Goal: Information Seeking & Learning: Learn about a topic

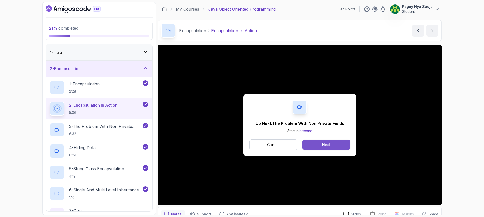
click at [328, 145] on div "Next" at bounding box center [326, 144] width 8 height 5
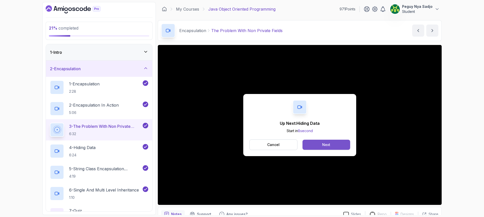
click at [333, 143] on button "Next" at bounding box center [327, 144] width 48 height 10
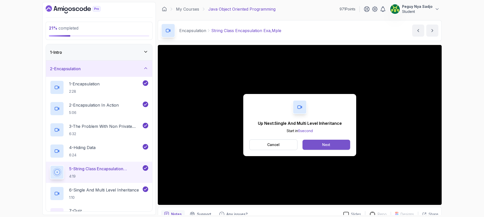
click at [312, 146] on button "Next" at bounding box center [327, 144] width 48 height 10
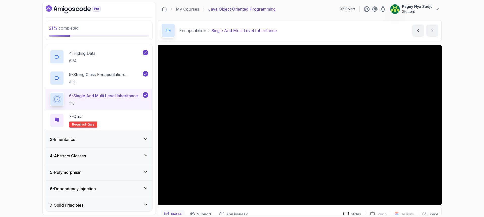
scroll to position [101, 0]
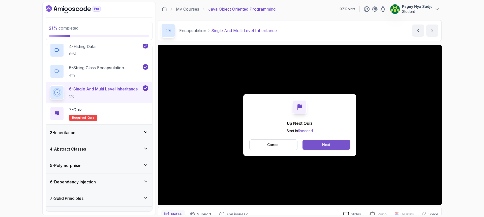
click at [329, 143] on div "Next" at bounding box center [326, 144] width 8 height 5
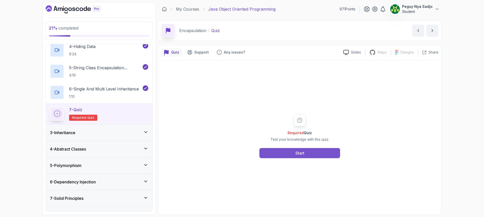
click at [287, 152] on button "Start" at bounding box center [300, 153] width 81 height 10
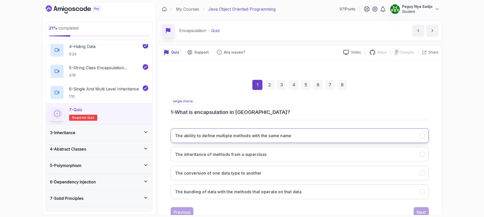
scroll to position [17, 0]
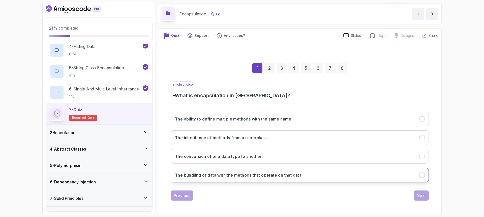
click at [255, 176] on h3 "The bundling of data with the methods that operate on that data" at bounding box center [238, 175] width 127 height 6
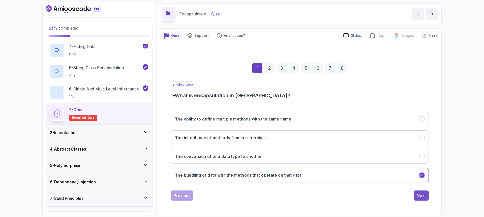
drag, startPoint x: 422, startPoint y: 197, endPoint x: 415, endPoint y: 196, distance: 6.6
click at [421, 197] on div "Next" at bounding box center [421, 195] width 9 height 6
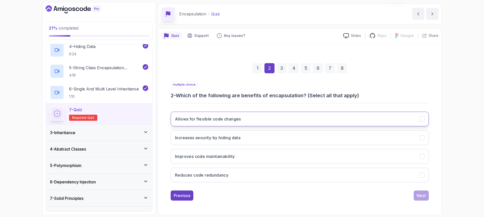
click at [252, 118] on button "Allows for flexible code changes" at bounding box center [300, 118] width 258 height 15
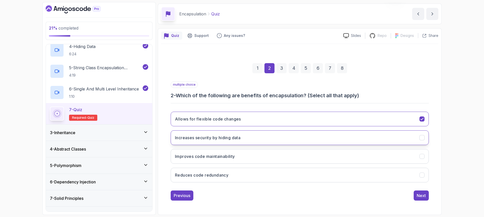
click at [252, 136] on button "Increases security by hiding data" at bounding box center [300, 137] width 258 height 15
click at [266, 158] on button "Improves code maintainability" at bounding box center [300, 156] width 258 height 15
drag, startPoint x: 424, startPoint y: 197, endPoint x: 405, endPoint y: 193, distance: 19.9
click at [424, 197] on div "Next" at bounding box center [421, 195] width 9 height 6
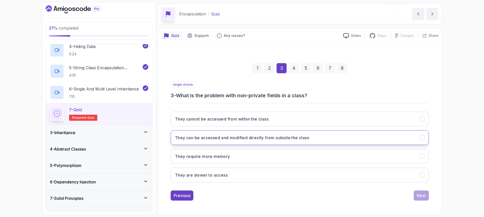
click at [272, 137] on h3 "They can be accessed and modified directly from outside the class" at bounding box center [242, 137] width 134 height 6
click at [423, 193] on div "Next" at bounding box center [421, 195] width 9 height 6
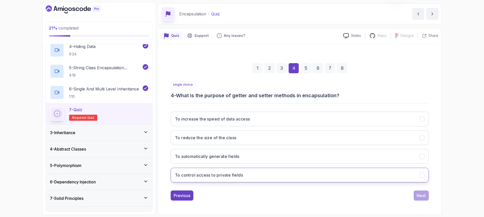
click at [239, 176] on h3 "To control access to private fields" at bounding box center [209, 175] width 68 height 6
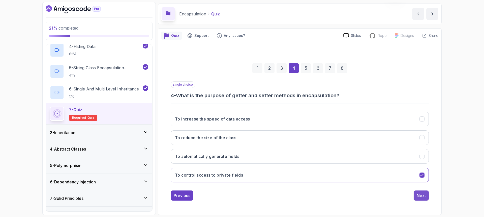
click at [426, 197] on div "Next" at bounding box center [421, 195] width 9 height 6
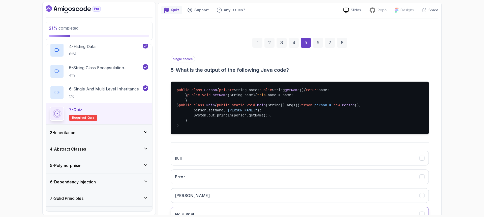
scroll to position [118, 0]
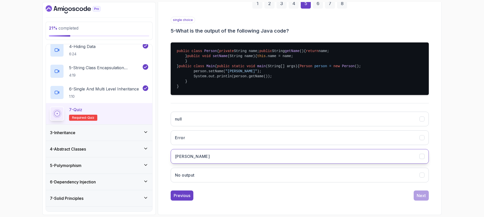
click at [208, 162] on button "[PERSON_NAME]" at bounding box center [300, 156] width 258 height 15
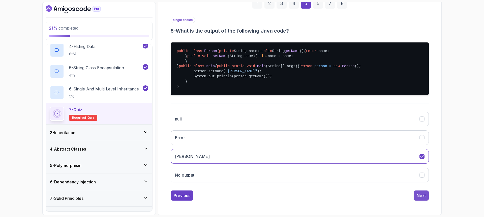
click at [420, 198] on div "Next" at bounding box center [421, 195] width 9 height 6
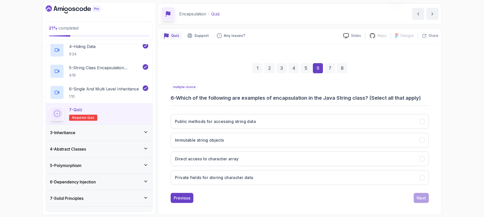
scroll to position [17, 0]
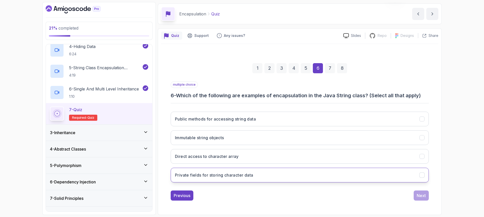
click at [230, 175] on h3 "Private fields for storing character data" at bounding box center [214, 175] width 78 height 6
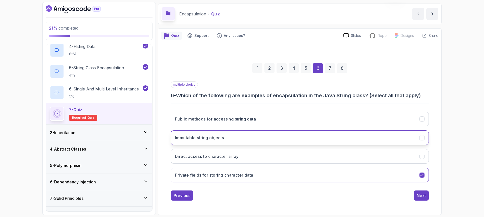
click at [217, 142] on button "Immutable string objects" at bounding box center [300, 137] width 258 height 15
click at [232, 120] on h3 "Public methods for accessing string data" at bounding box center [215, 119] width 81 height 6
drag, startPoint x: 418, startPoint y: 196, endPoint x: 405, endPoint y: 194, distance: 13.5
click at [417, 196] on div "Next" at bounding box center [421, 195] width 9 height 6
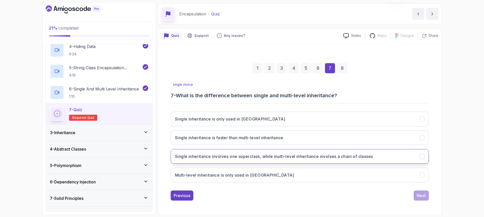
click at [275, 157] on h3 "Single inheritance involves one superclass, while multi-level inheritance invol…" at bounding box center [274, 156] width 198 height 6
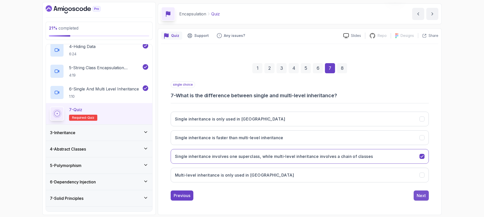
click at [417, 194] on button "Next" at bounding box center [421, 195] width 15 height 10
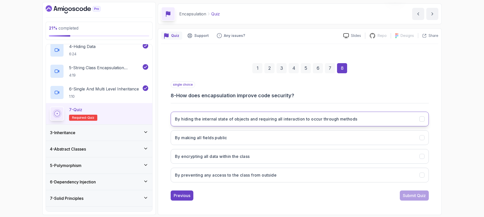
click at [257, 121] on h3 "By hiding the internal state of objects and requiring all interaction to occur …" at bounding box center [266, 119] width 183 height 6
click at [414, 192] on button "Submit Quiz" at bounding box center [414, 195] width 29 height 10
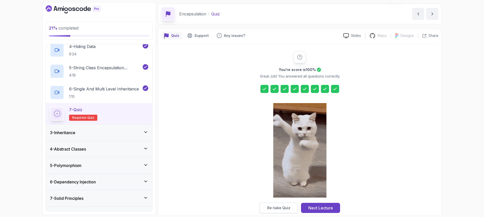
click at [290, 206] on button "Re-take Quiz" at bounding box center [279, 207] width 39 height 11
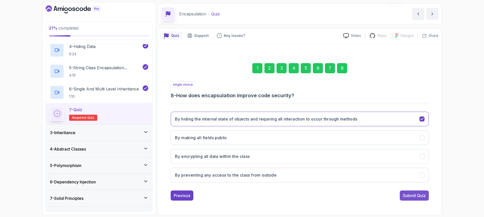
click at [407, 195] on div "Submit Quiz" at bounding box center [414, 195] width 23 height 6
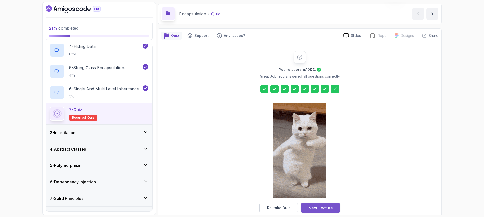
click at [334, 207] on button "Next Lecture" at bounding box center [320, 208] width 39 height 10
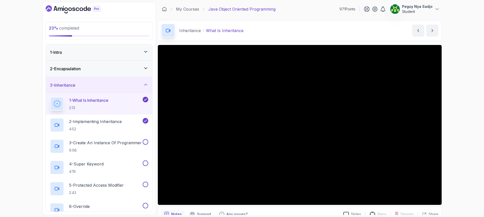
click at [145, 69] on icon at bounding box center [145, 68] width 5 height 5
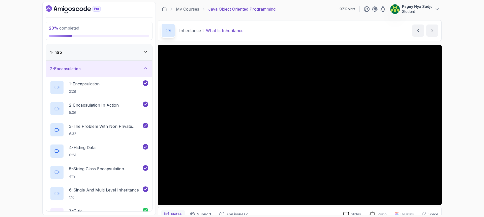
click at [146, 68] on icon at bounding box center [146, 67] width 3 height 1
